Goal: Task Accomplishment & Management: Use online tool/utility

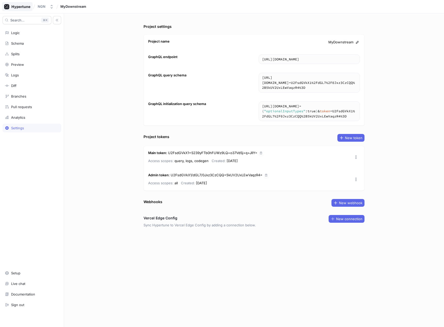
click at [21, 8] on icon at bounding box center [17, 6] width 26 height 5
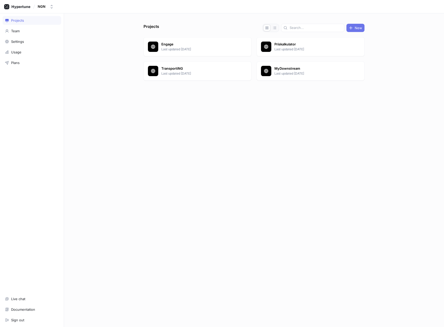
click at [354, 29] on div "New" at bounding box center [355, 28] width 13 height 4
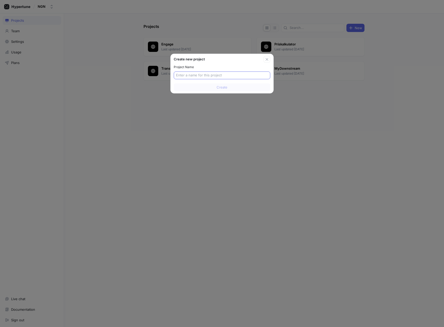
click at [223, 74] on input "text" at bounding box center [222, 75] width 92 height 5
type input "c"
type input "ComplyiNG"
click at [219, 90] on button "Create" at bounding box center [222, 87] width 96 height 8
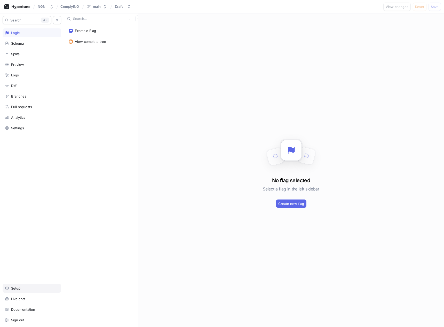
click at [27, 289] on div "Setup" at bounding box center [32, 288] width 54 height 4
type textarea "x"
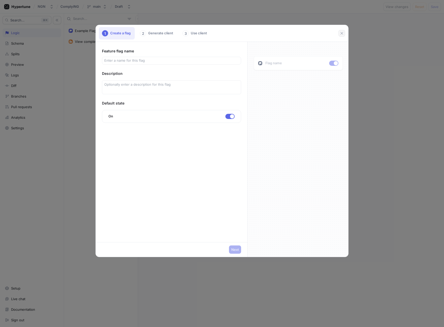
click at [340, 32] on icon "button" at bounding box center [342, 33] width 4 height 4
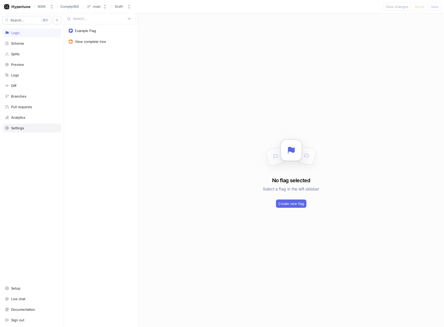
click at [36, 126] on div "Settings" at bounding box center [32, 128] width 54 height 4
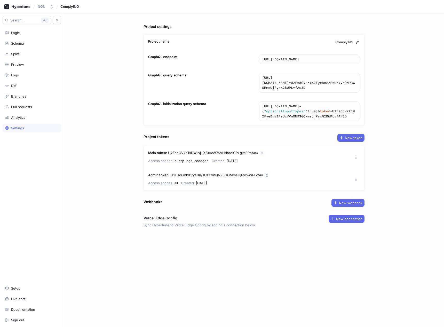
click at [296, 159] on div "Main token : U2FsdGVkX19DWLvj+X/0AvW7SVHrhdeIGP+gjm9PpAo= Access scopes: query,…" at bounding box center [254, 157] width 220 height 22
click at [261, 151] on icon "button" at bounding box center [261, 152] width 3 height 3
